Goal: Connect with others: Connect with other users

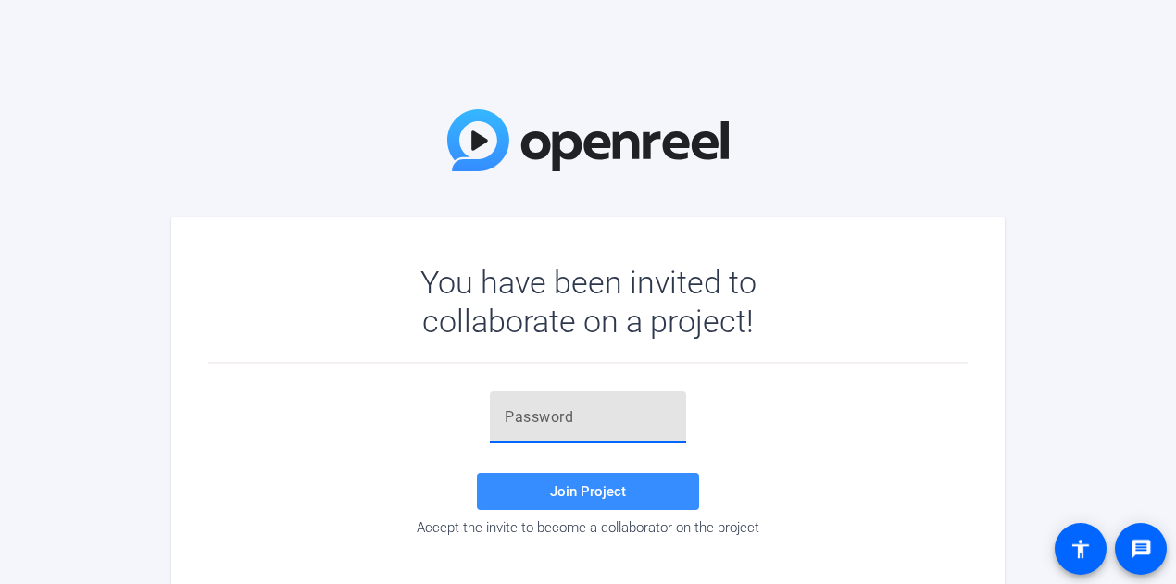
click at [643, 419] on input "text" at bounding box center [588, 418] width 167 height 22
paste input "6-k(4G"
type input "6-k(4G"
click at [636, 498] on span at bounding box center [588, 492] width 222 height 44
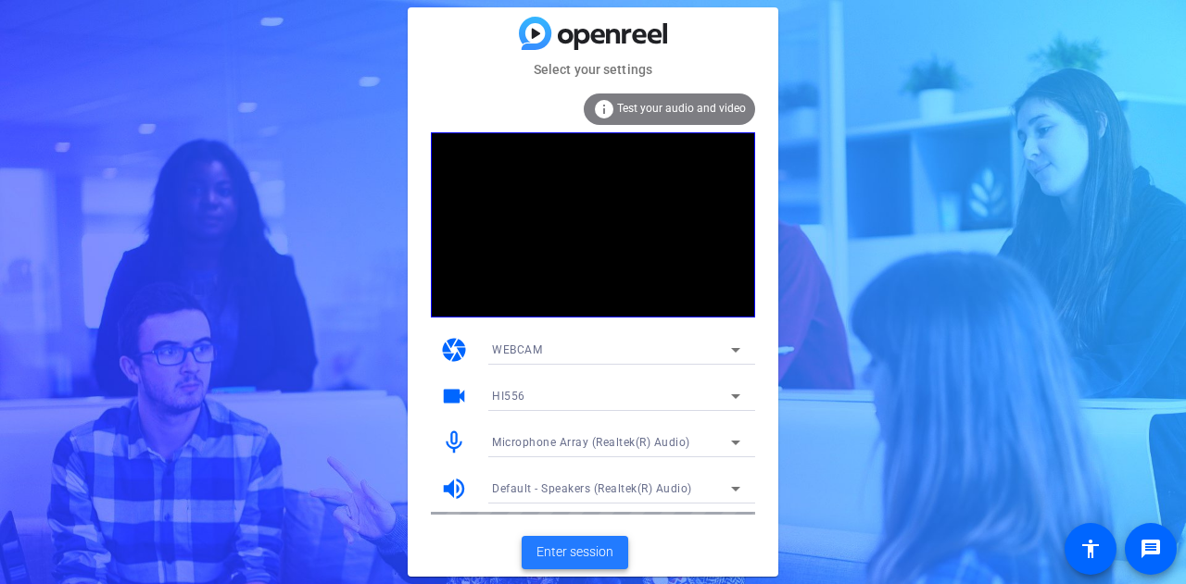
click at [612, 561] on span "Enter session" at bounding box center [574, 552] width 77 height 19
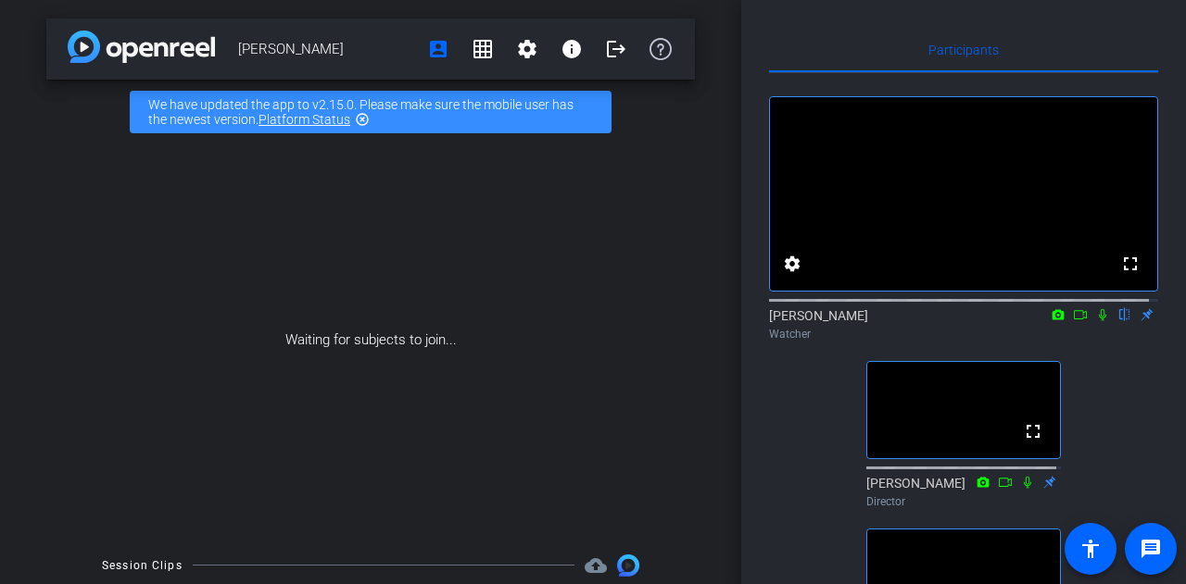
click at [1095, 321] on icon at bounding box center [1102, 314] width 15 height 13
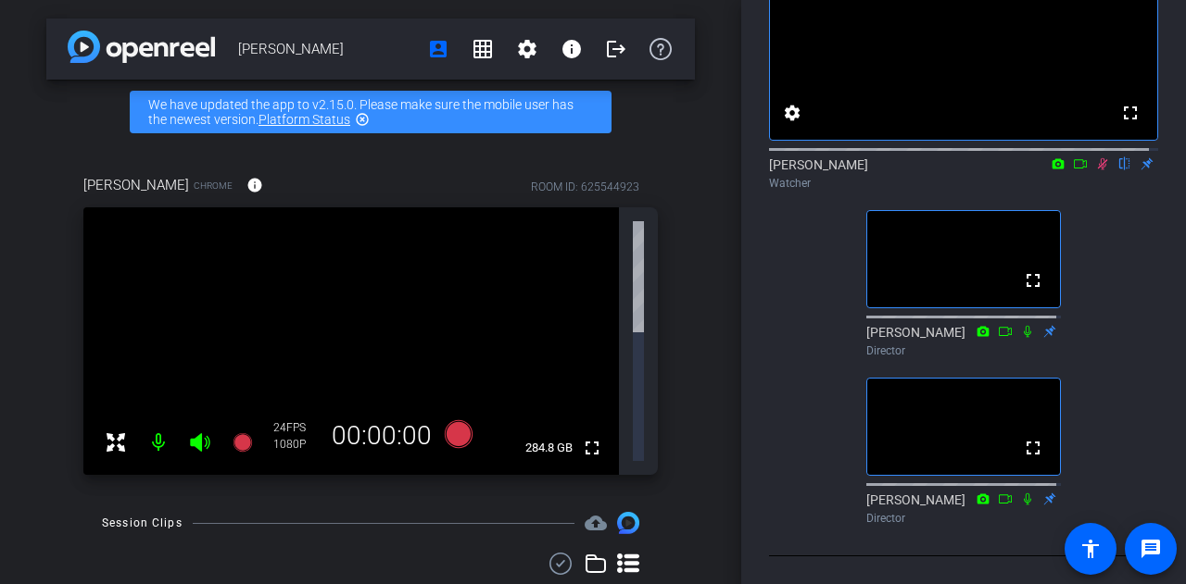
scroll to position [95, 0]
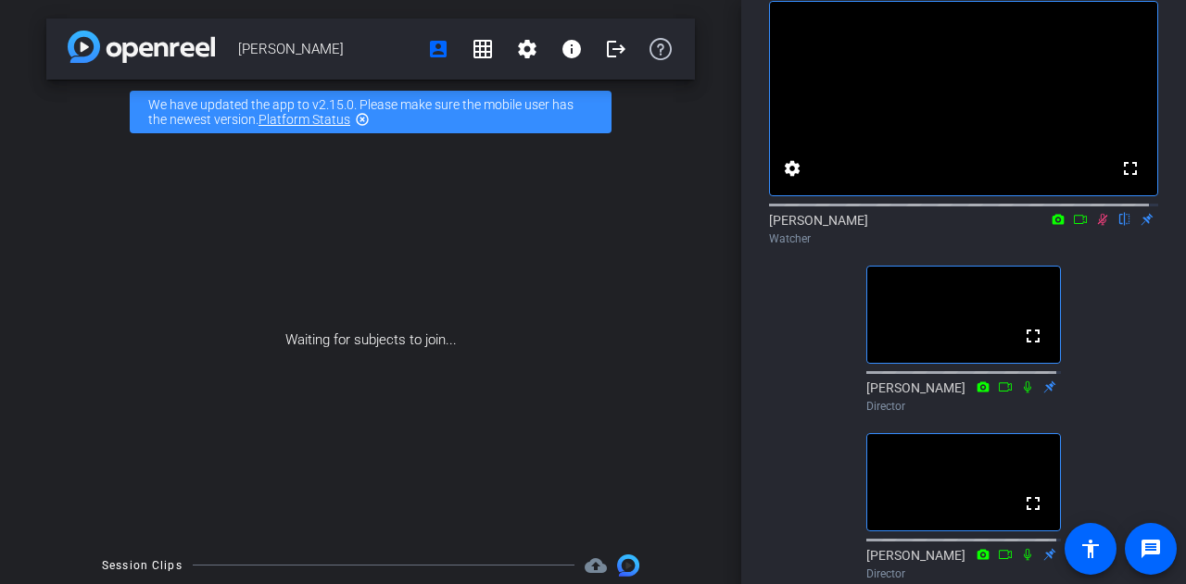
click at [1106, 426] on div "fullscreen settings [PERSON_NAME] flip Watcher fullscreen [PERSON_NAME] Directo…" at bounding box center [963, 283] width 389 height 610
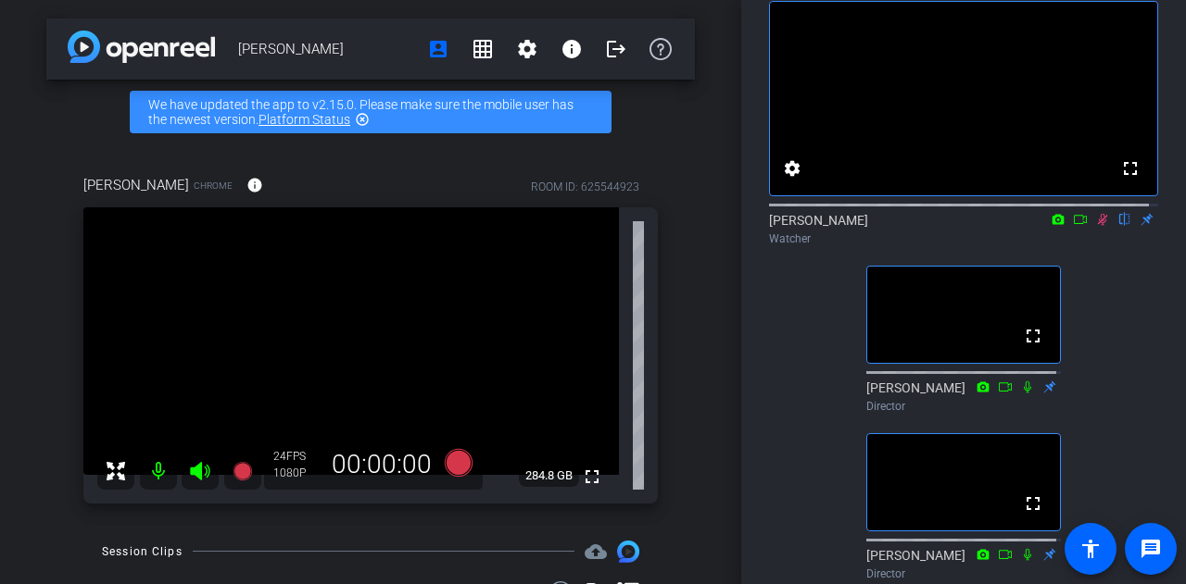
click at [1095, 226] on icon at bounding box center [1102, 219] width 15 height 13
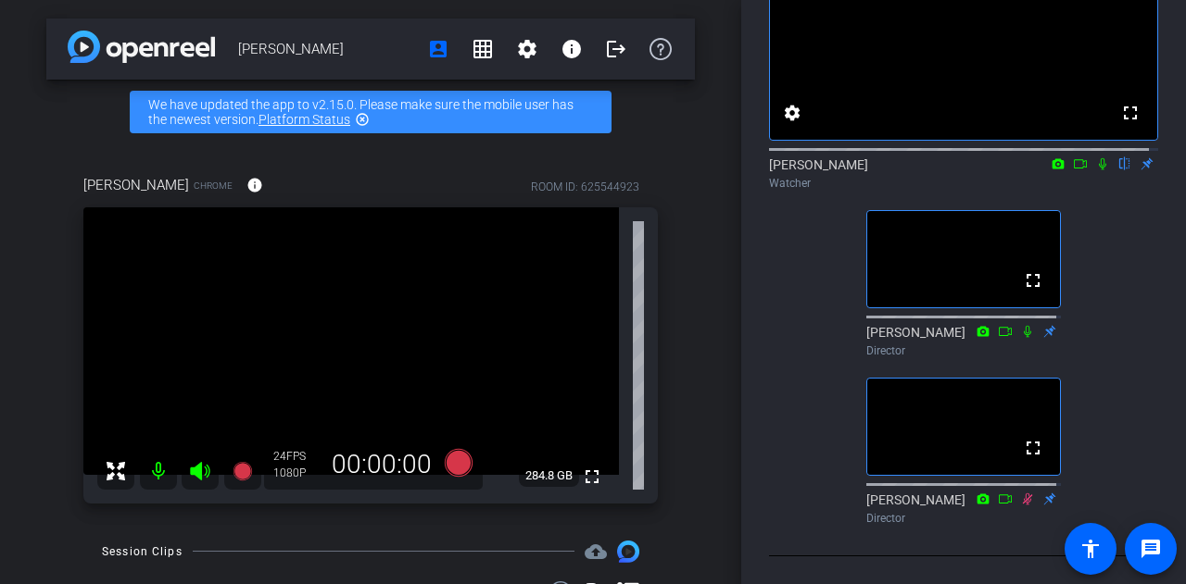
scroll to position [86, 0]
